Goal: Information Seeking & Learning: Learn about a topic

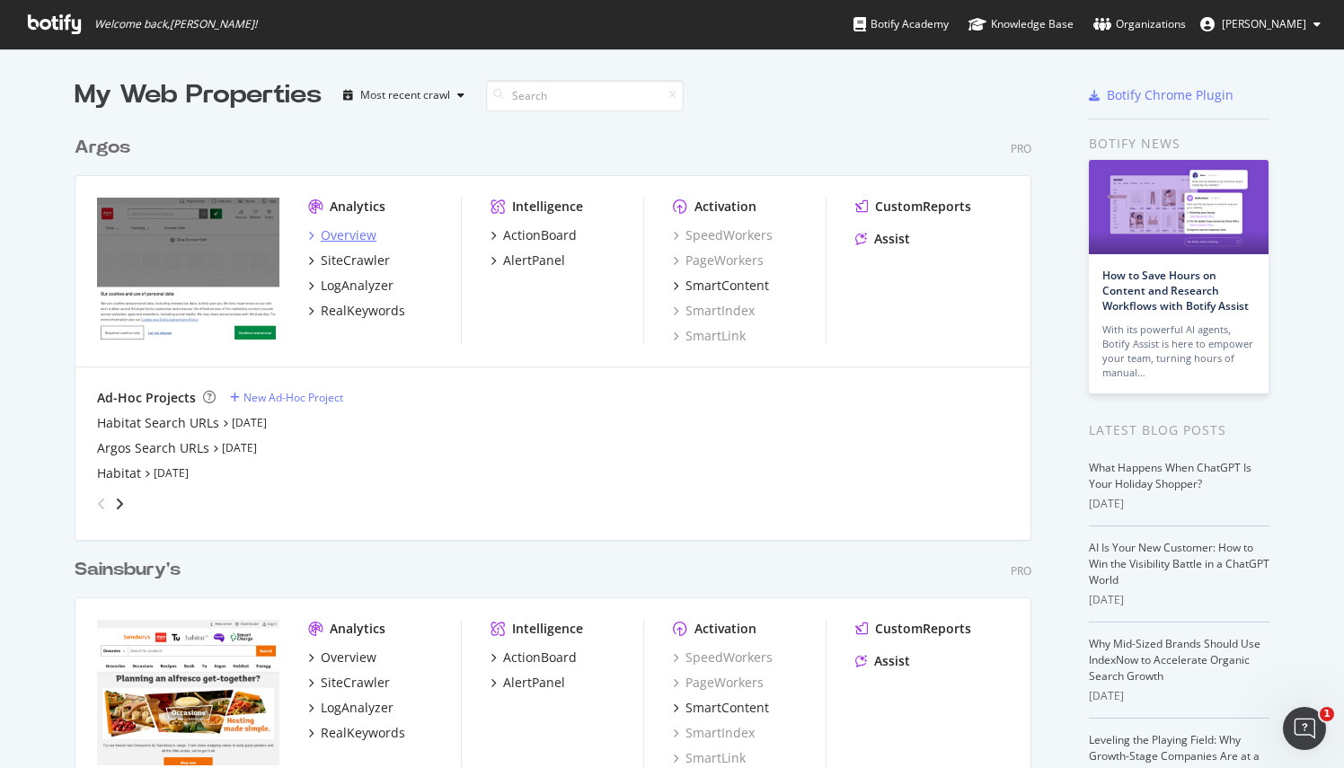
click at [332, 237] on div "Overview" at bounding box center [349, 235] width 56 height 18
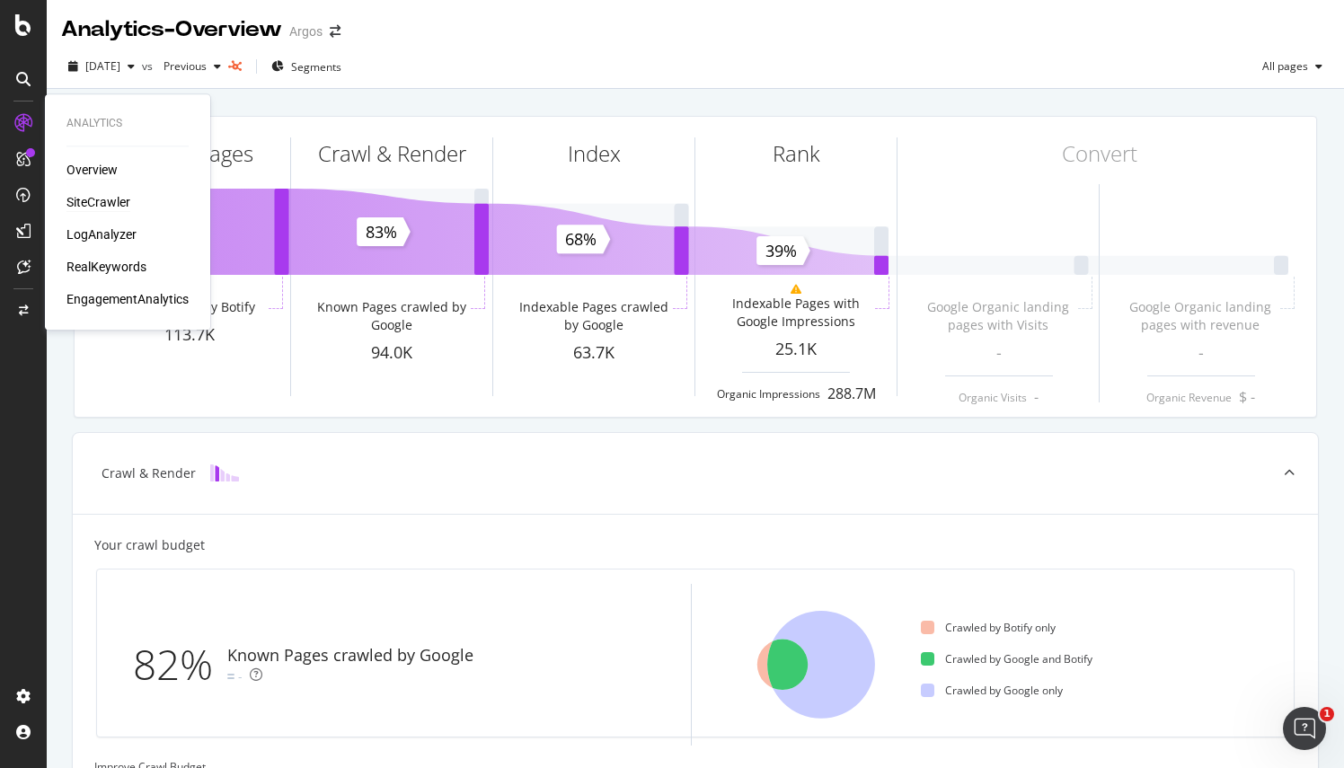
click at [86, 198] on div "SiteCrawler" at bounding box center [98, 202] width 64 height 18
